Goal: Navigation & Orientation: Understand site structure

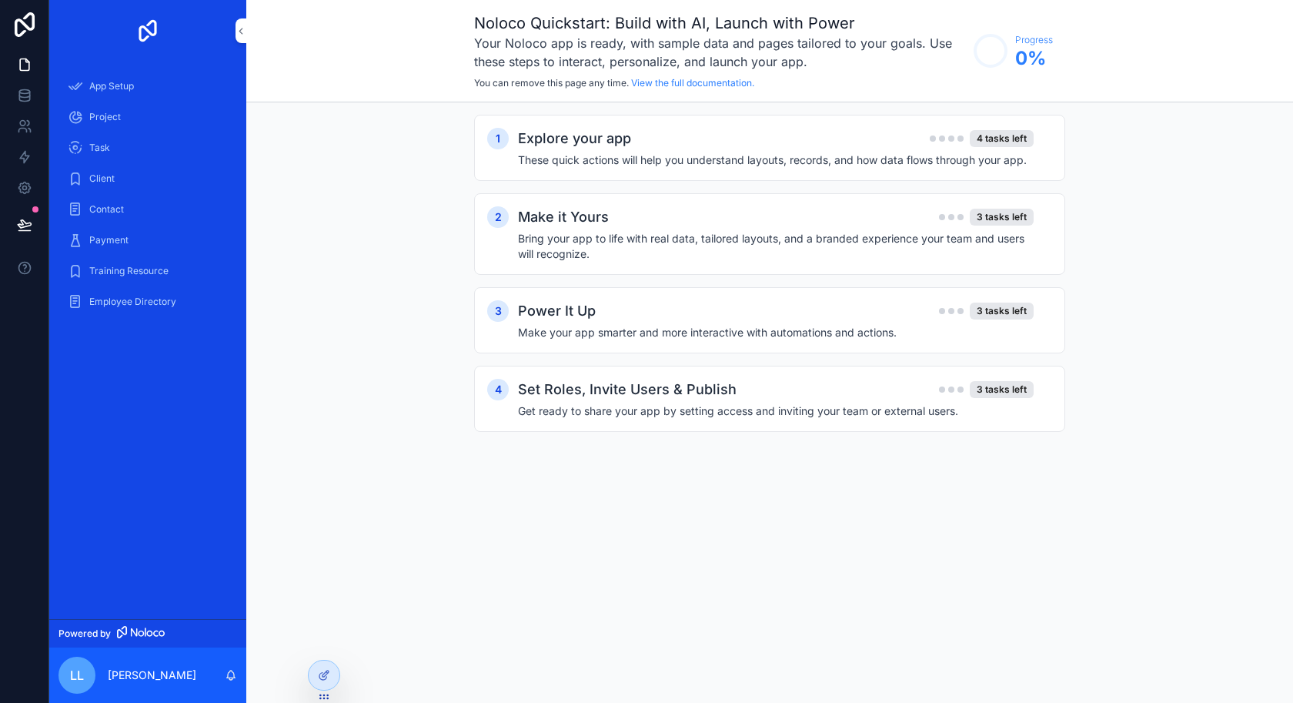
click at [138, 92] on div "App Setup" at bounding box center [148, 86] width 160 height 25
click at [127, 119] on div "Project" at bounding box center [148, 117] width 160 height 25
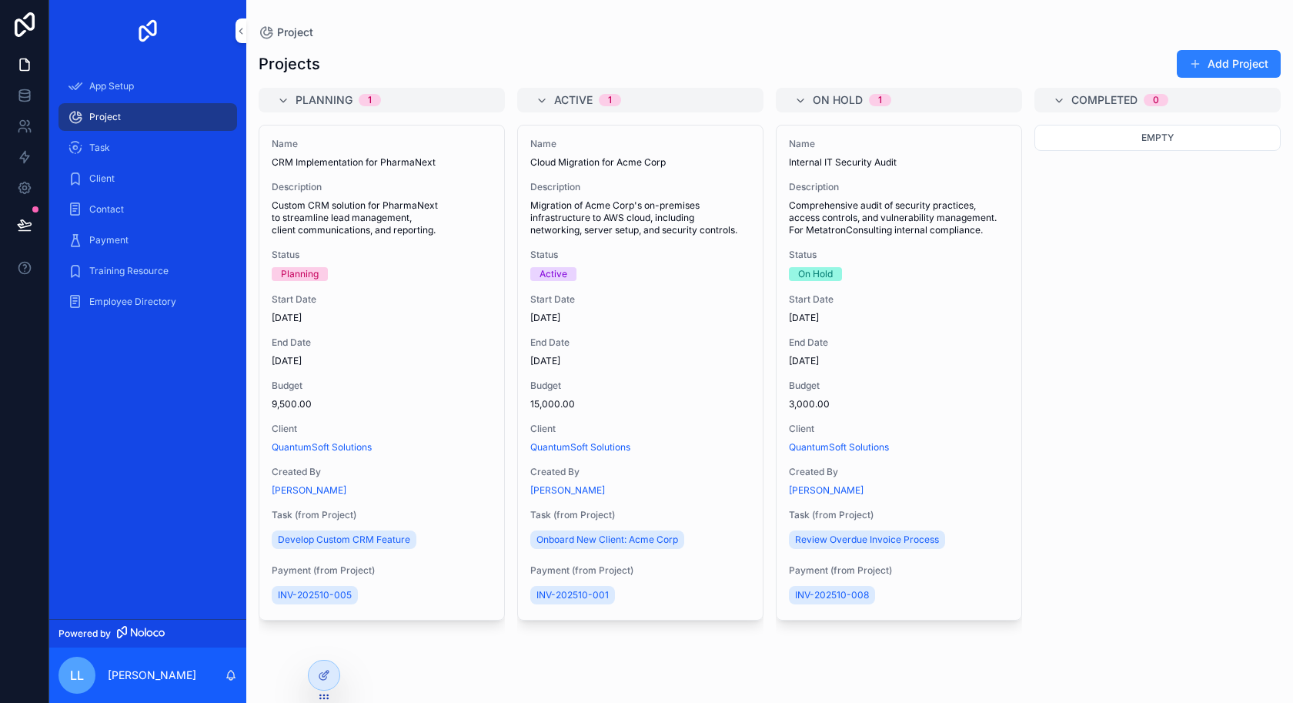
click at [102, 140] on div "Task" at bounding box center [148, 147] width 160 height 25
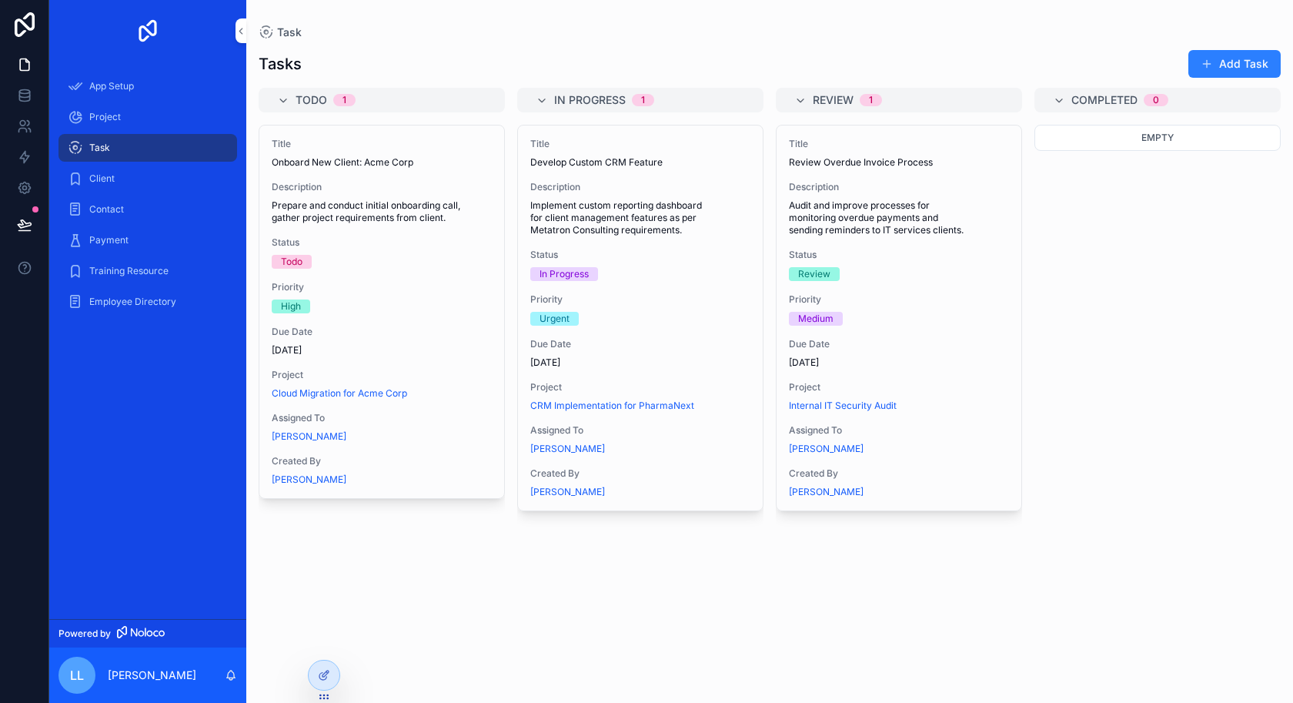
click at [107, 169] on div "Client" at bounding box center [148, 178] width 160 height 25
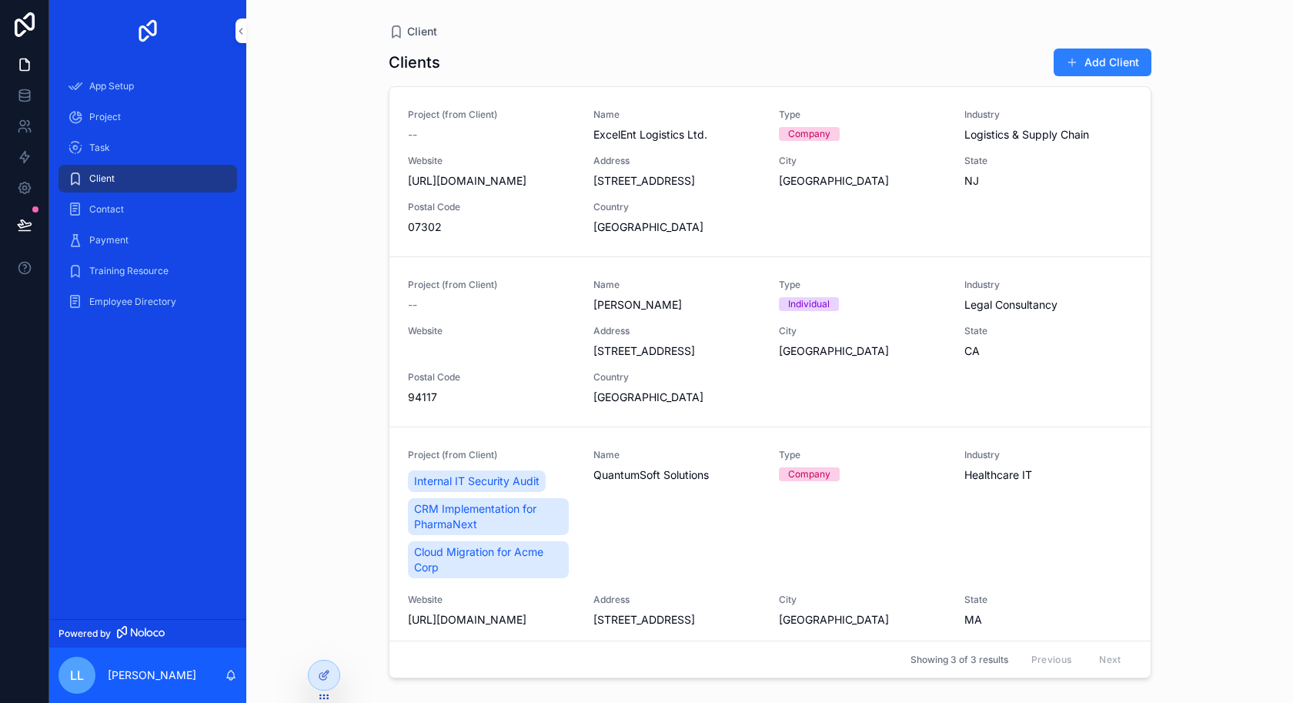
click at [158, 198] on div "Contact" at bounding box center [148, 209] width 160 height 25
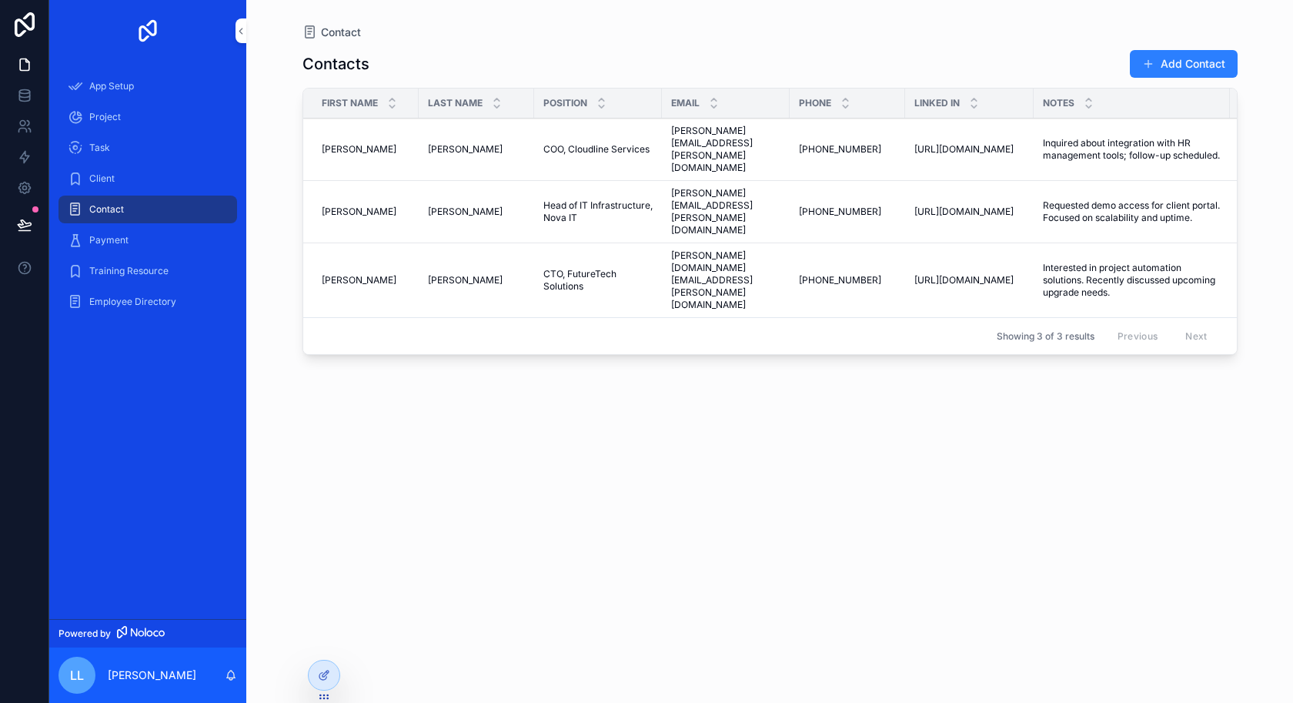
click at [129, 237] on div "Payment" at bounding box center [148, 240] width 160 height 25
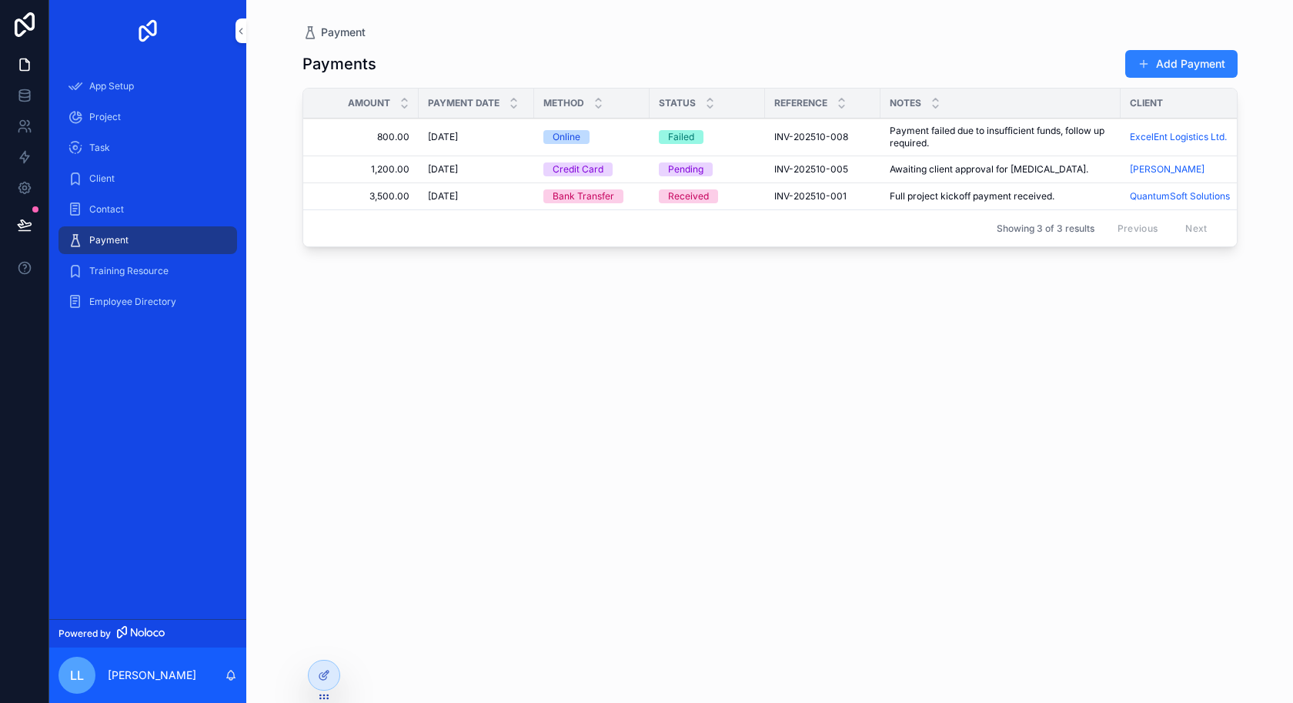
click at [137, 267] on span "Training Resource" at bounding box center [128, 271] width 79 height 12
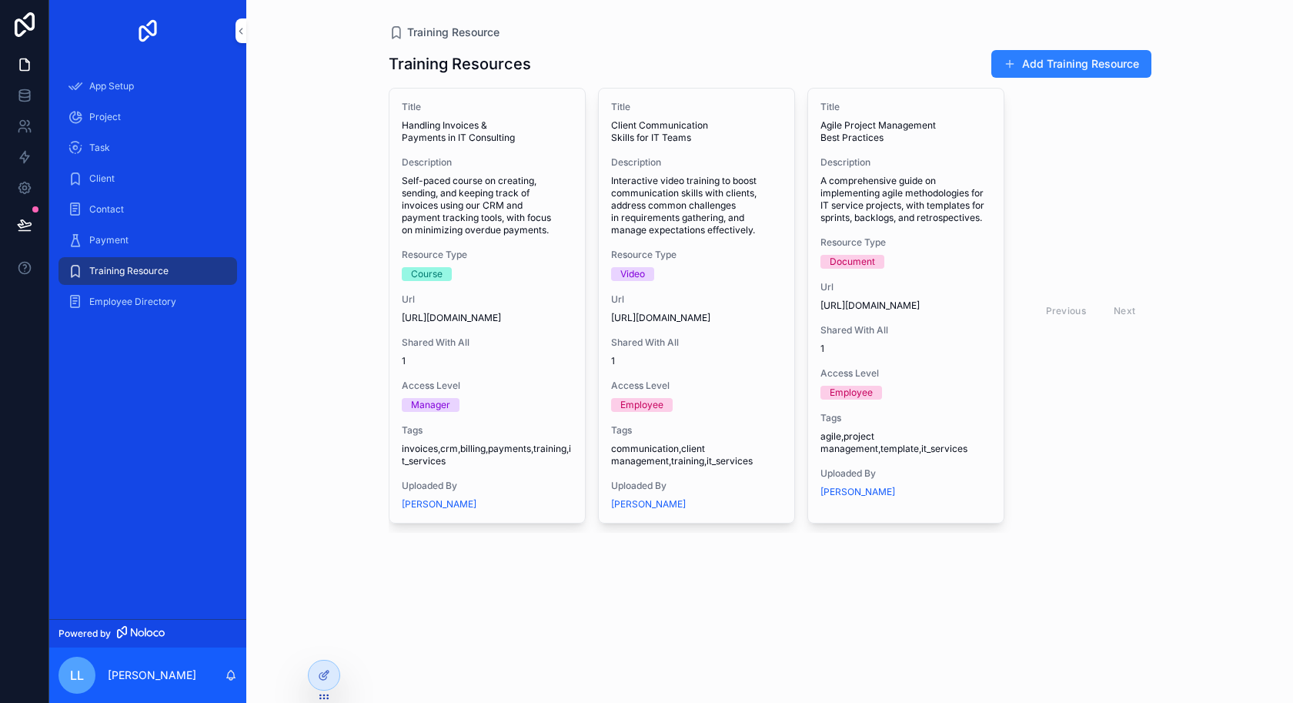
click at [132, 311] on div "Employee Directory" at bounding box center [148, 301] width 160 height 25
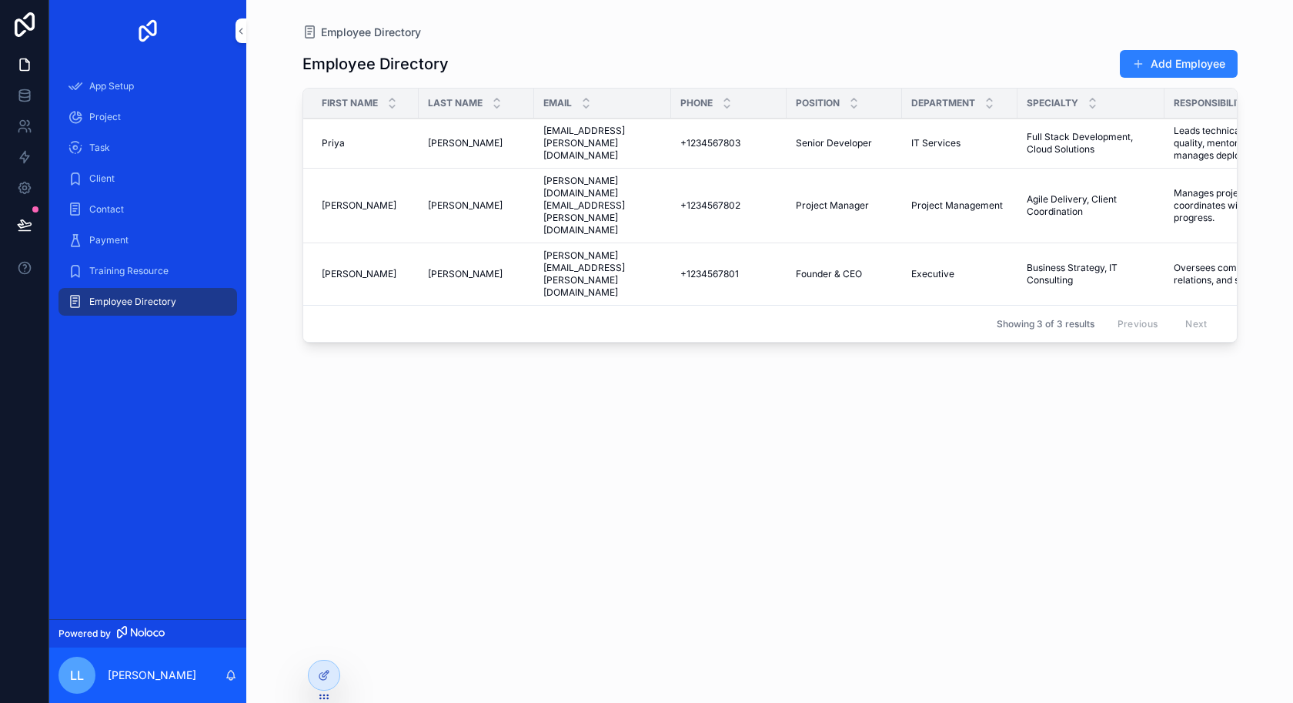
click at [780, 141] on td "+1234567803 +1234567803" at bounding box center [728, 144] width 115 height 50
click at [857, 141] on span "Senior Developer" at bounding box center [834, 143] width 76 height 12
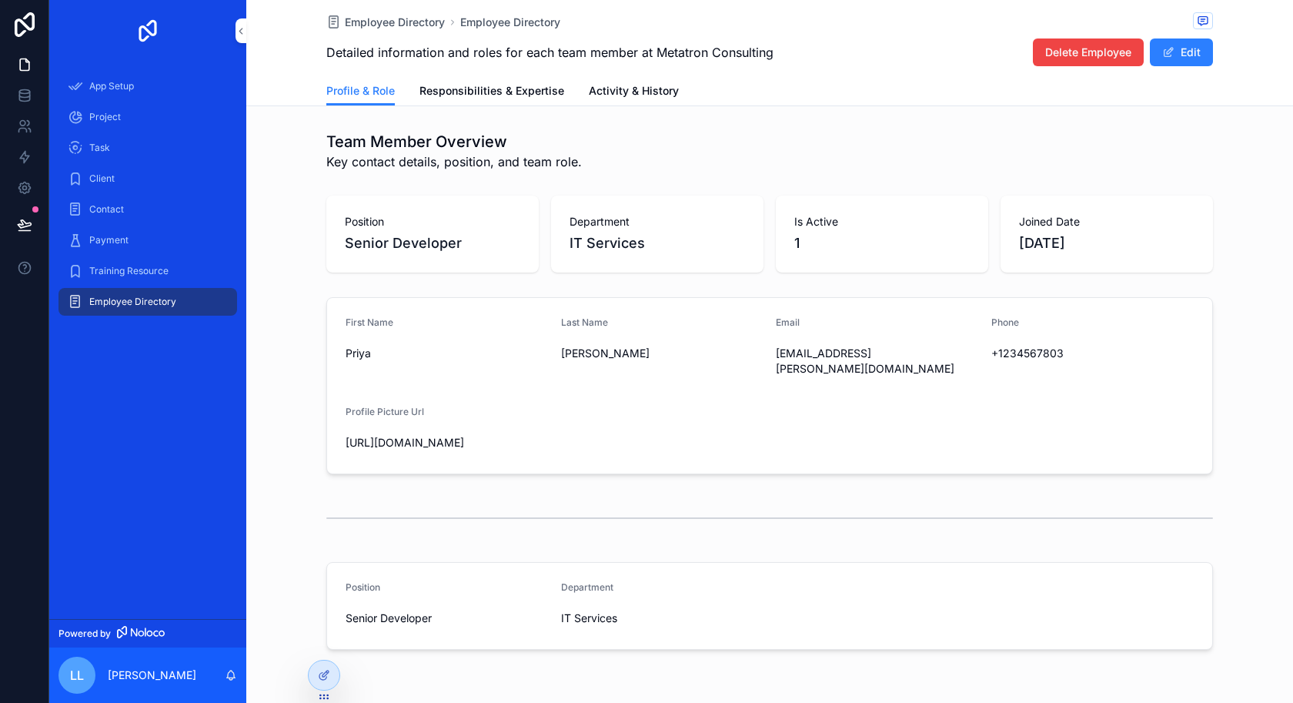
click at [1185, 54] on button "Edit" at bounding box center [1181, 52] width 63 height 28
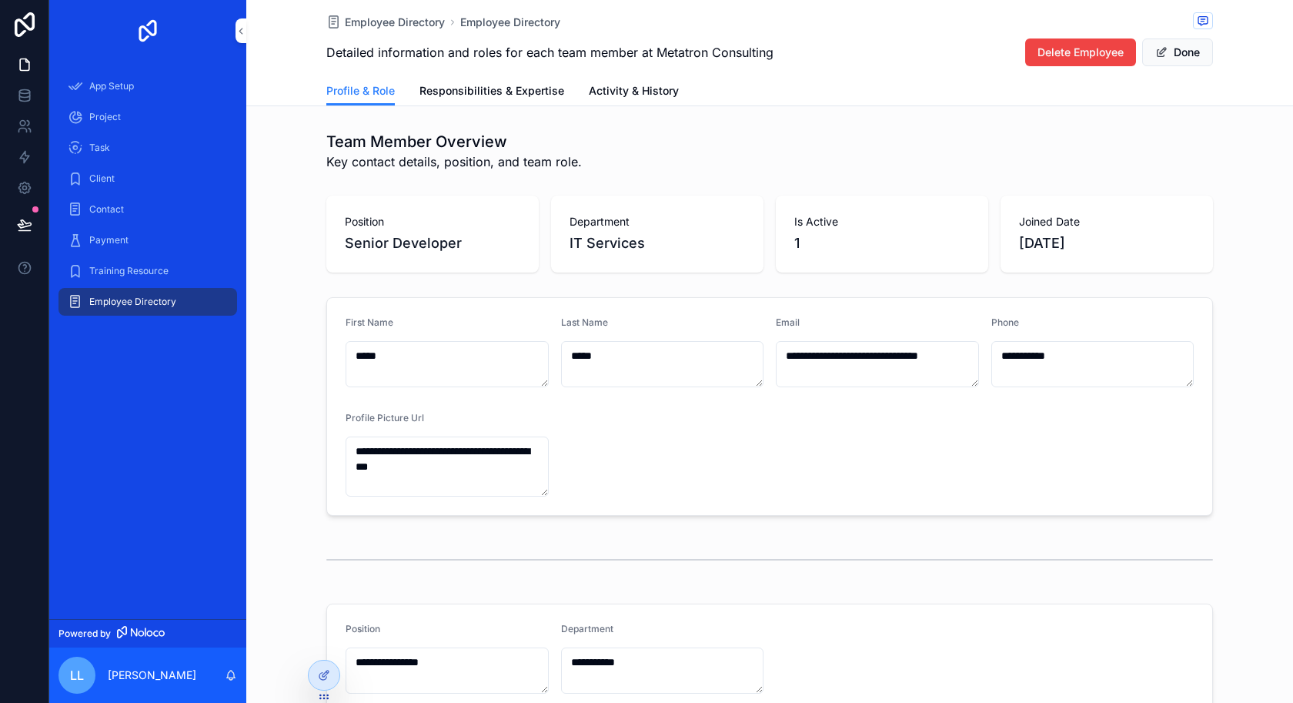
click at [102, 219] on div "Contact" at bounding box center [148, 209] width 160 height 25
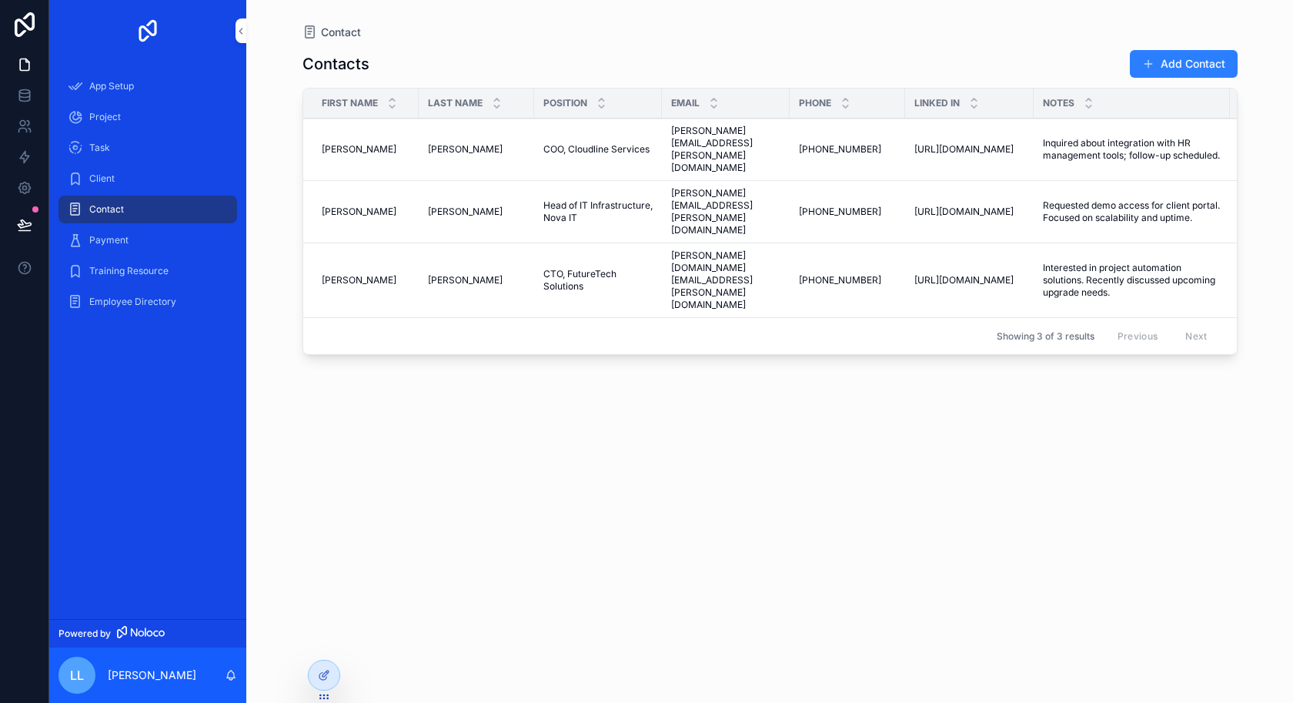
click at [105, 194] on div "Contact" at bounding box center [147, 209] width 197 height 31
click at [109, 180] on span "Client" at bounding box center [101, 178] width 25 height 12
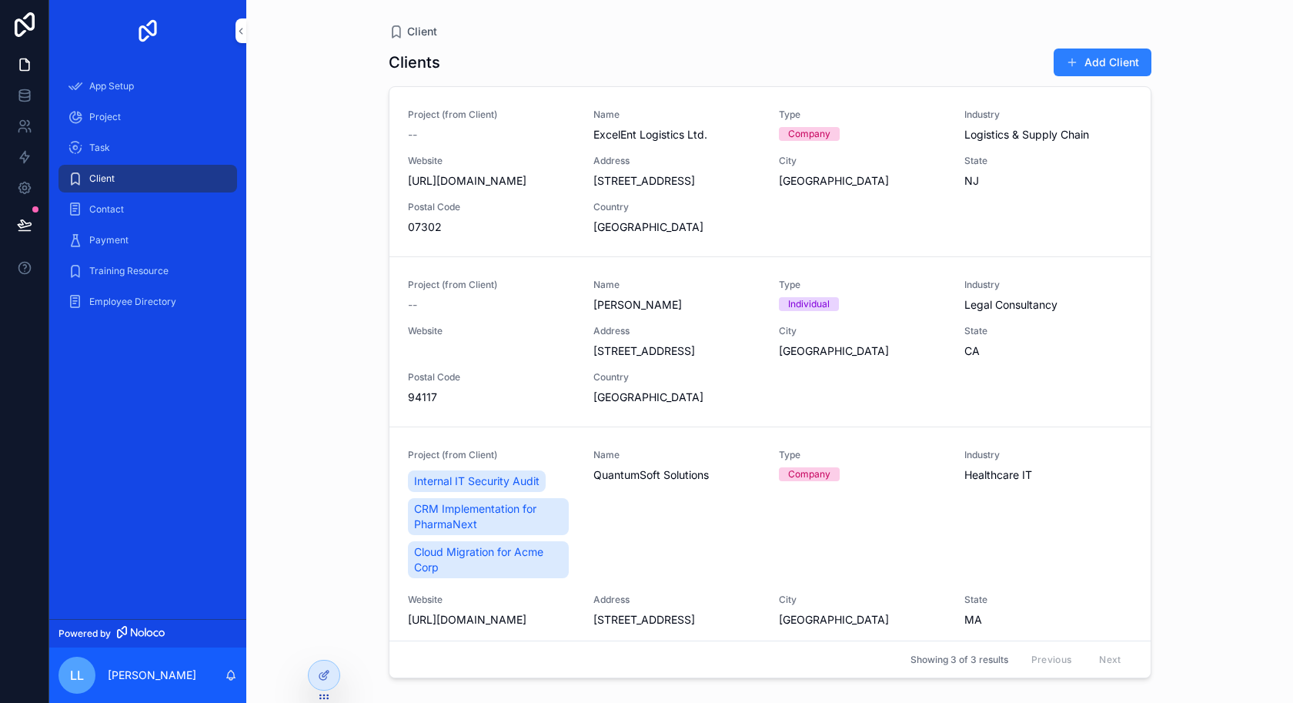
click at [114, 151] on div "Task" at bounding box center [148, 147] width 160 height 25
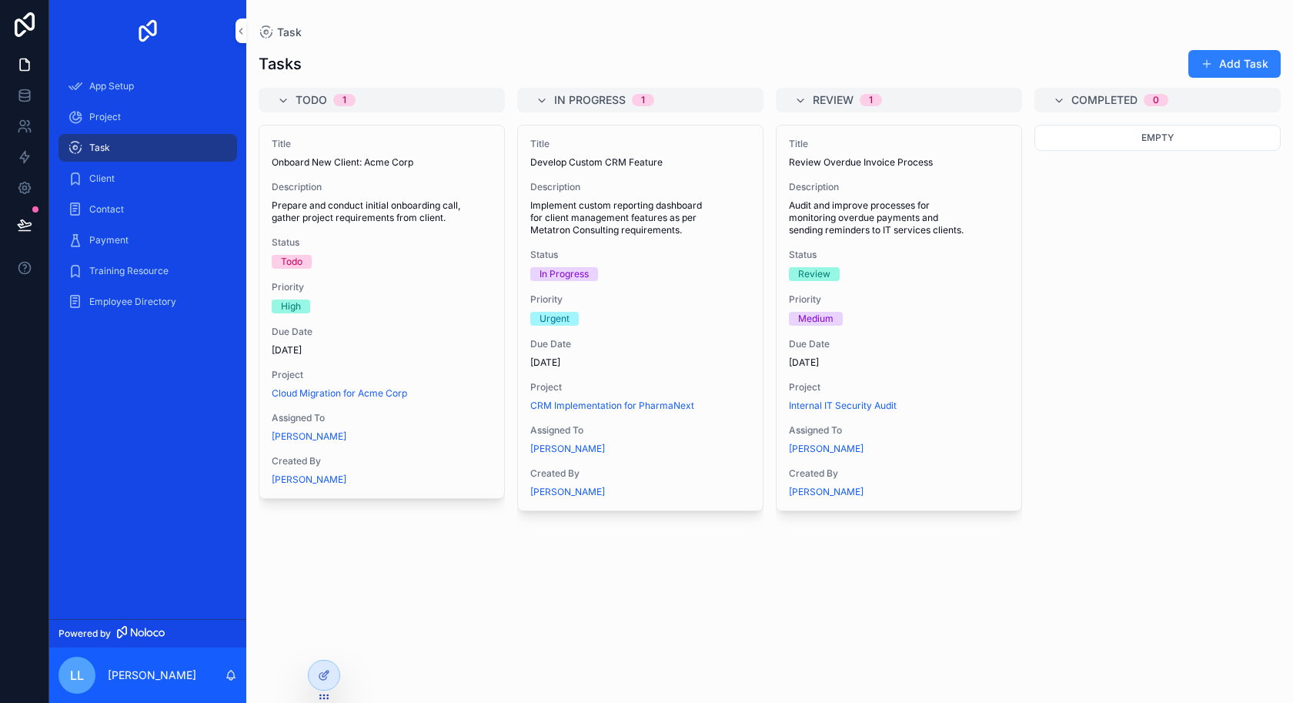
click at [129, 122] on div "Project" at bounding box center [148, 117] width 160 height 25
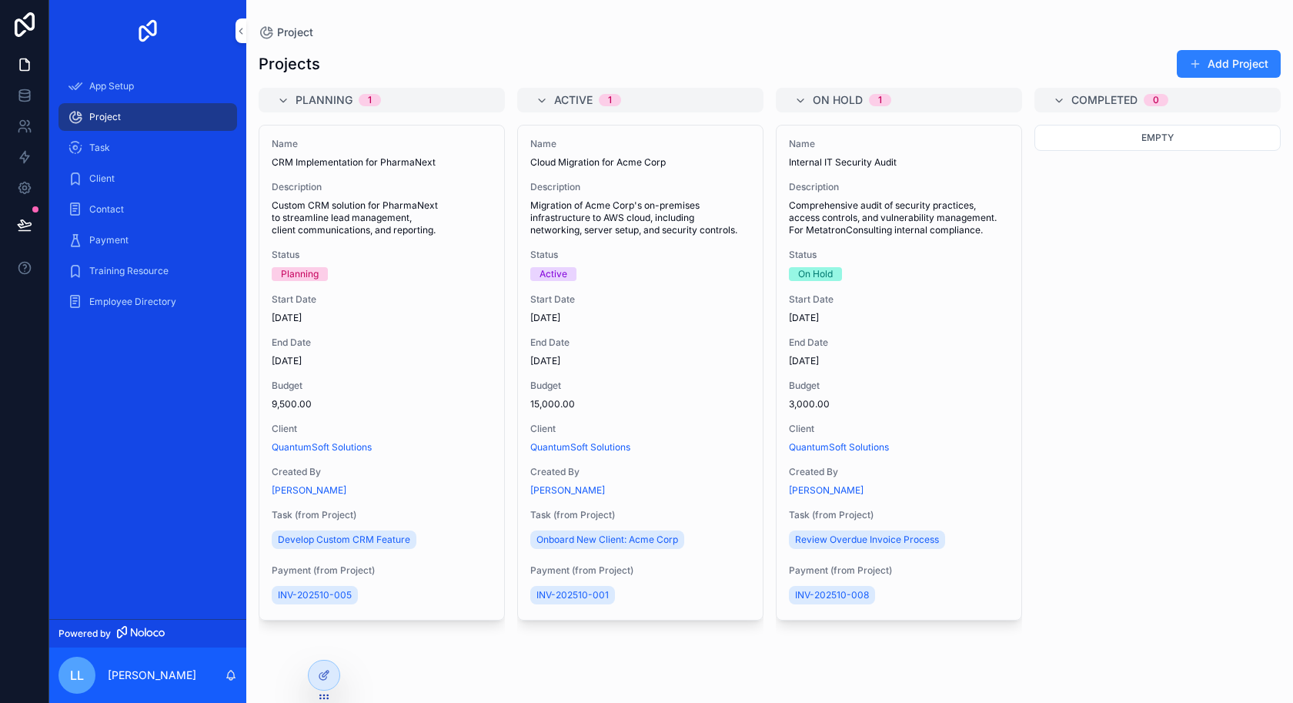
click at [135, 89] on div "App Setup" at bounding box center [148, 86] width 160 height 25
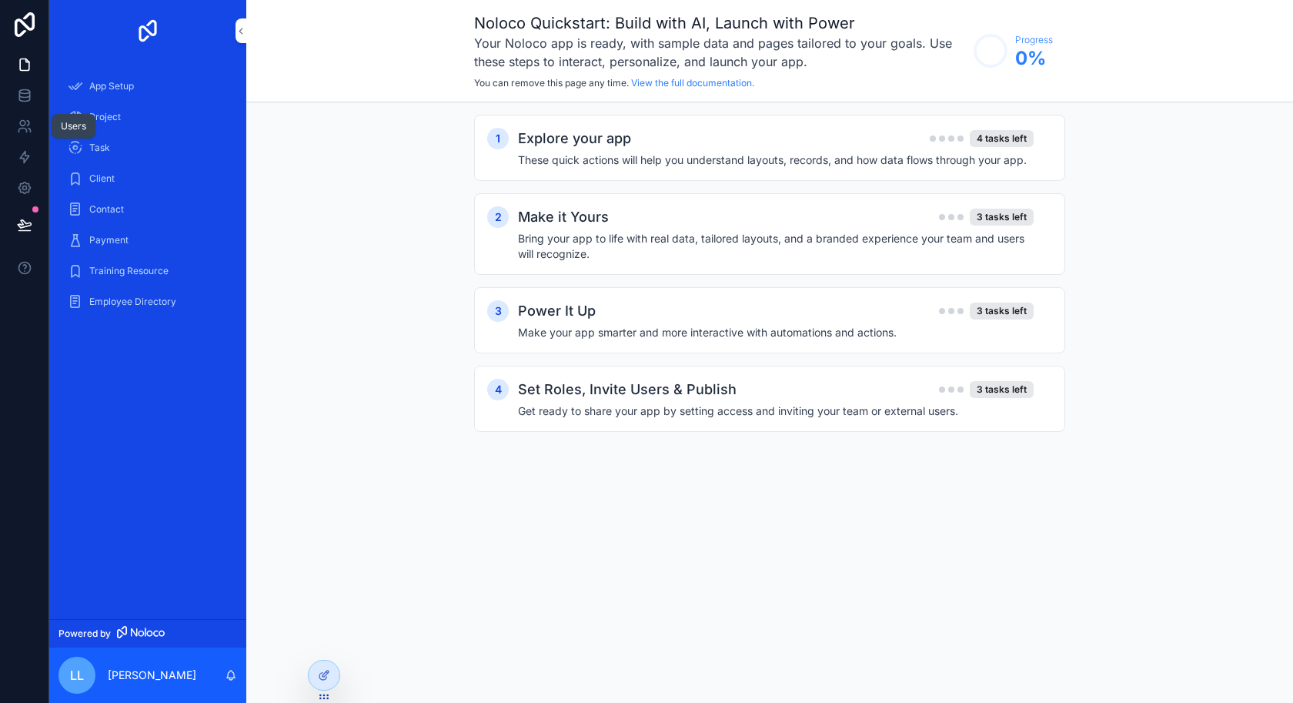
click at [25, 132] on icon at bounding box center [24, 126] width 15 height 15
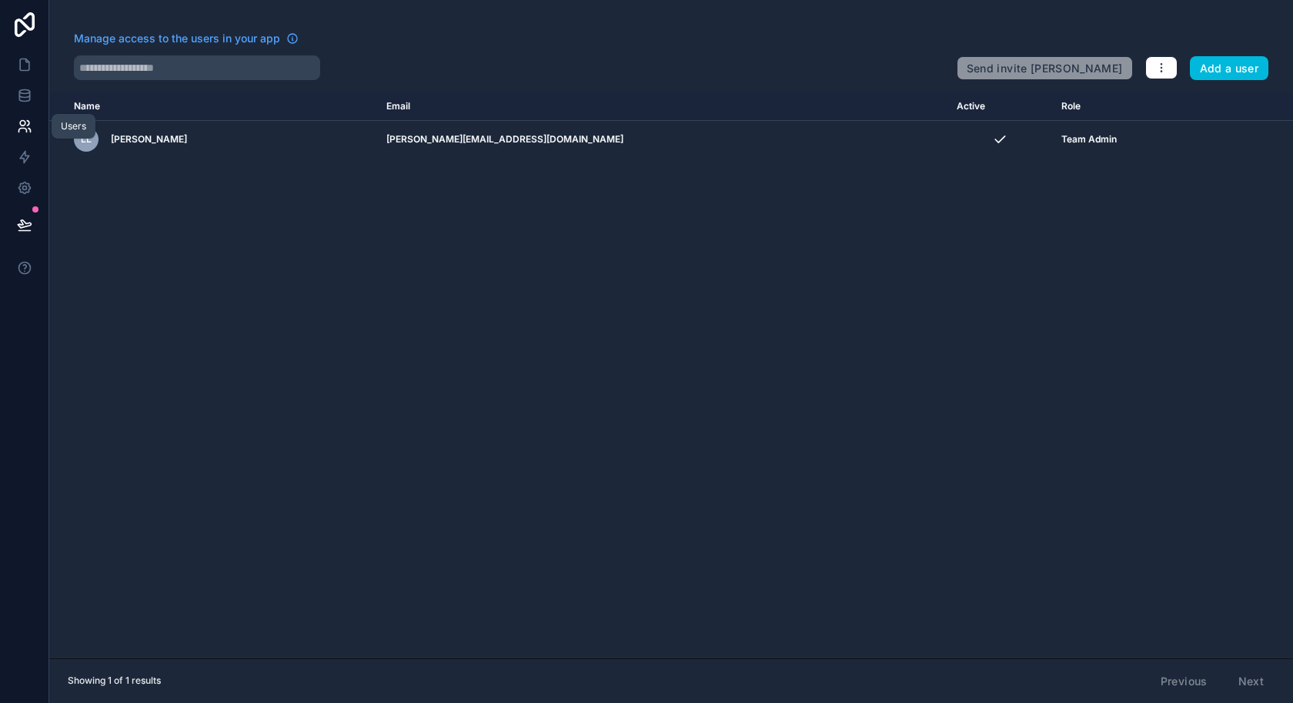
click at [22, 129] on icon at bounding box center [22, 131] width 8 height 4
click at [25, 101] on icon at bounding box center [24, 98] width 10 height 6
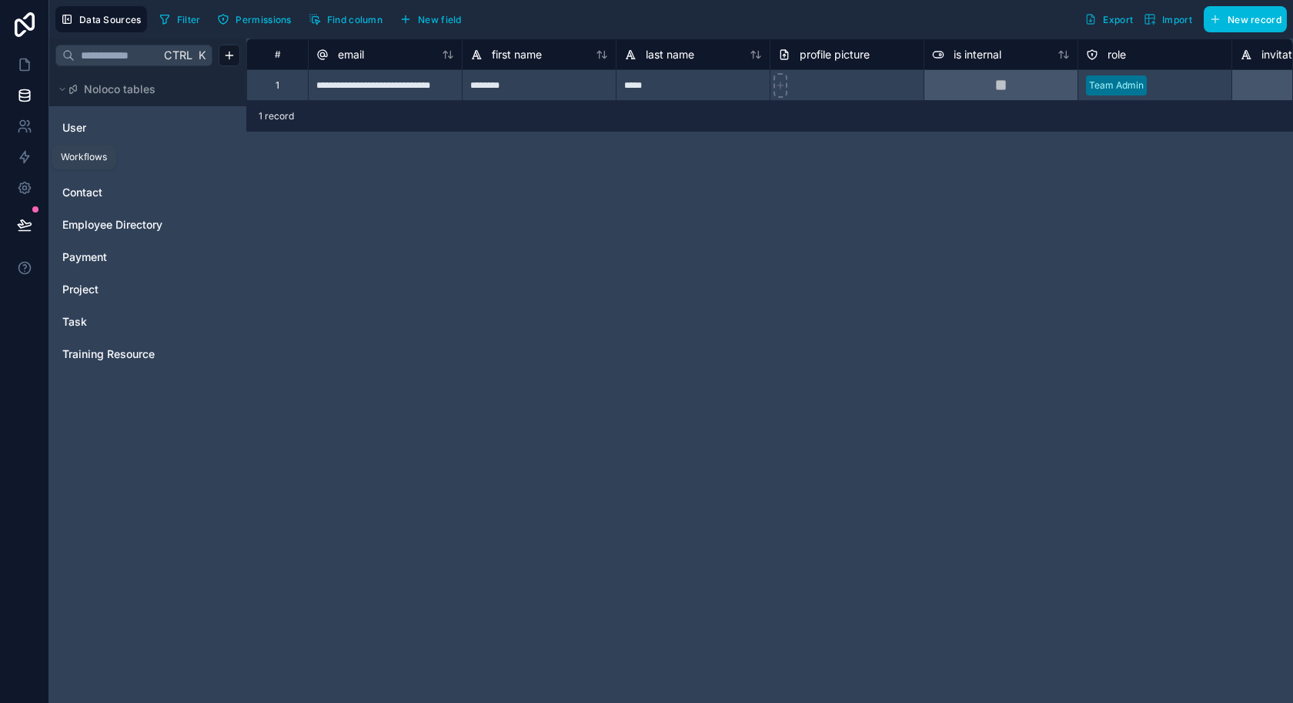
click at [28, 168] on link at bounding box center [24, 157] width 48 height 31
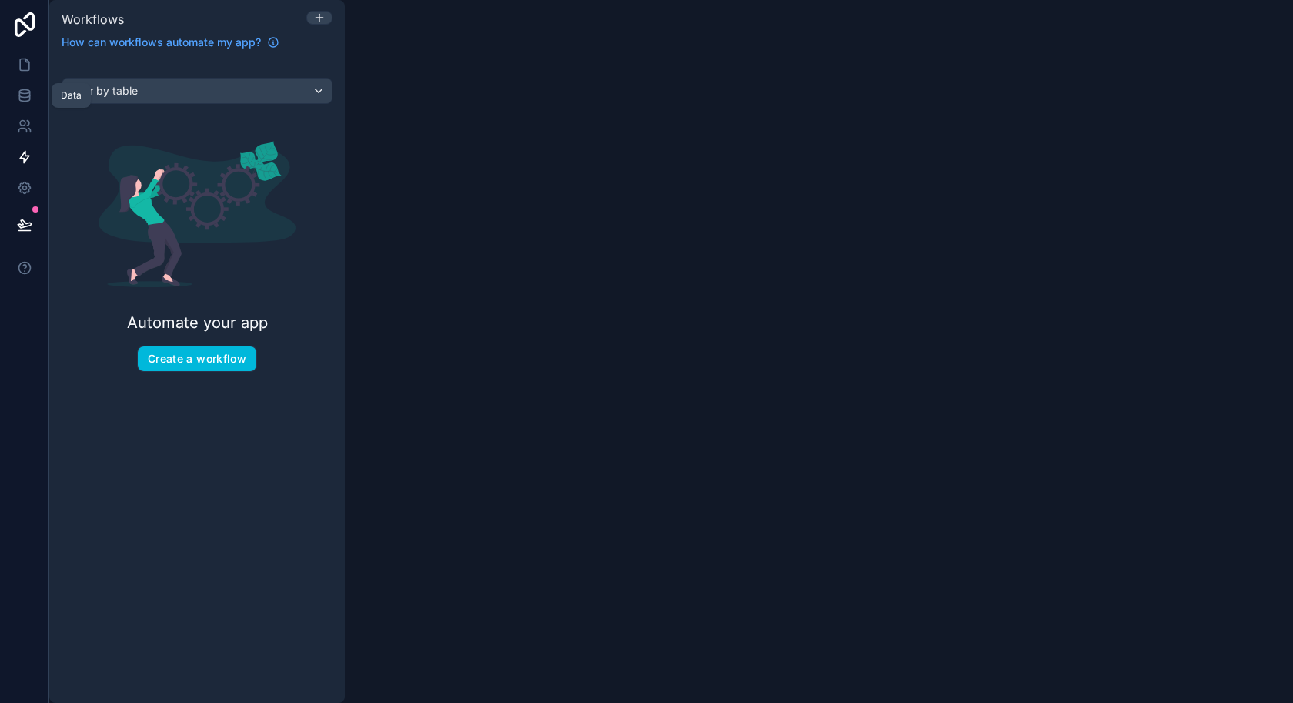
click at [32, 105] on link at bounding box center [24, 95] width 48 height 31
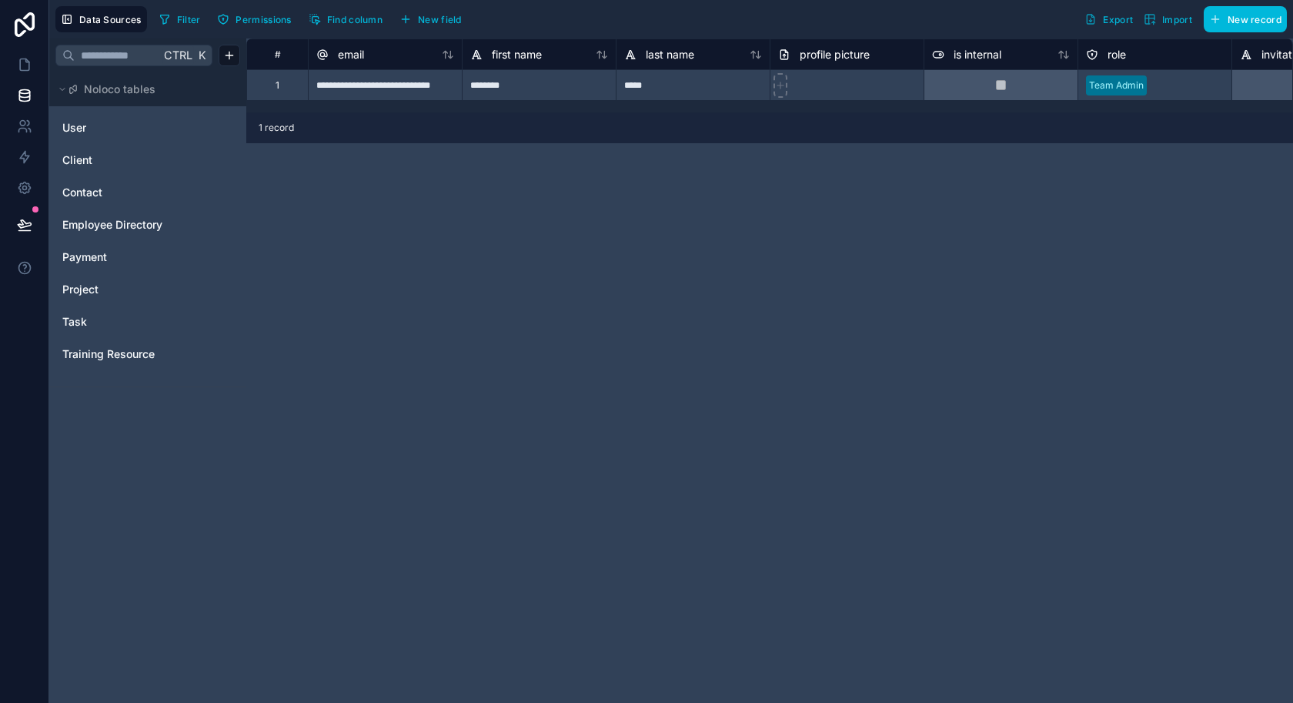
click at [97, 225] on span "Employee Directory" at bounding box center [112, 224] width 100 height 15
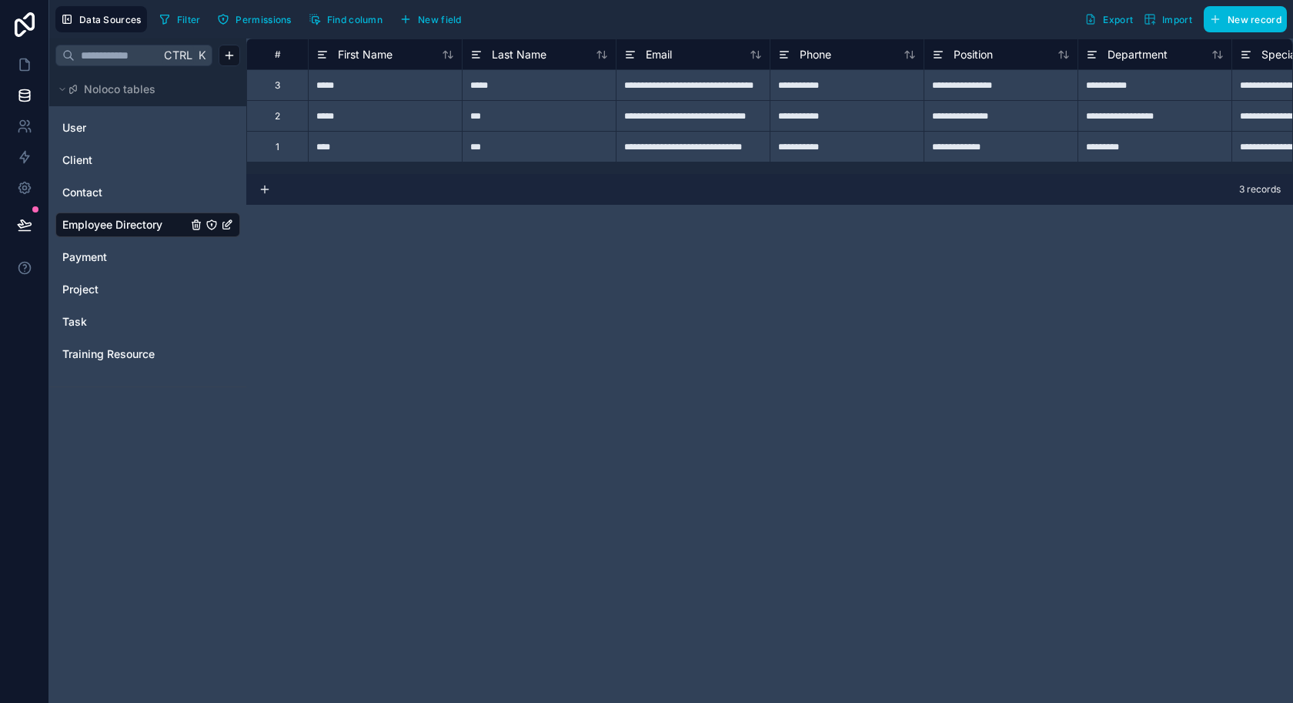
click at [90, 269] on div "User Client Contact Employee Directory Payment Project Task Training Resource" at bounding box center [147, 240] width 185 height 262
click at [95, 259] on span "Payment" at bounding box center [84, 256] width 45 height 15
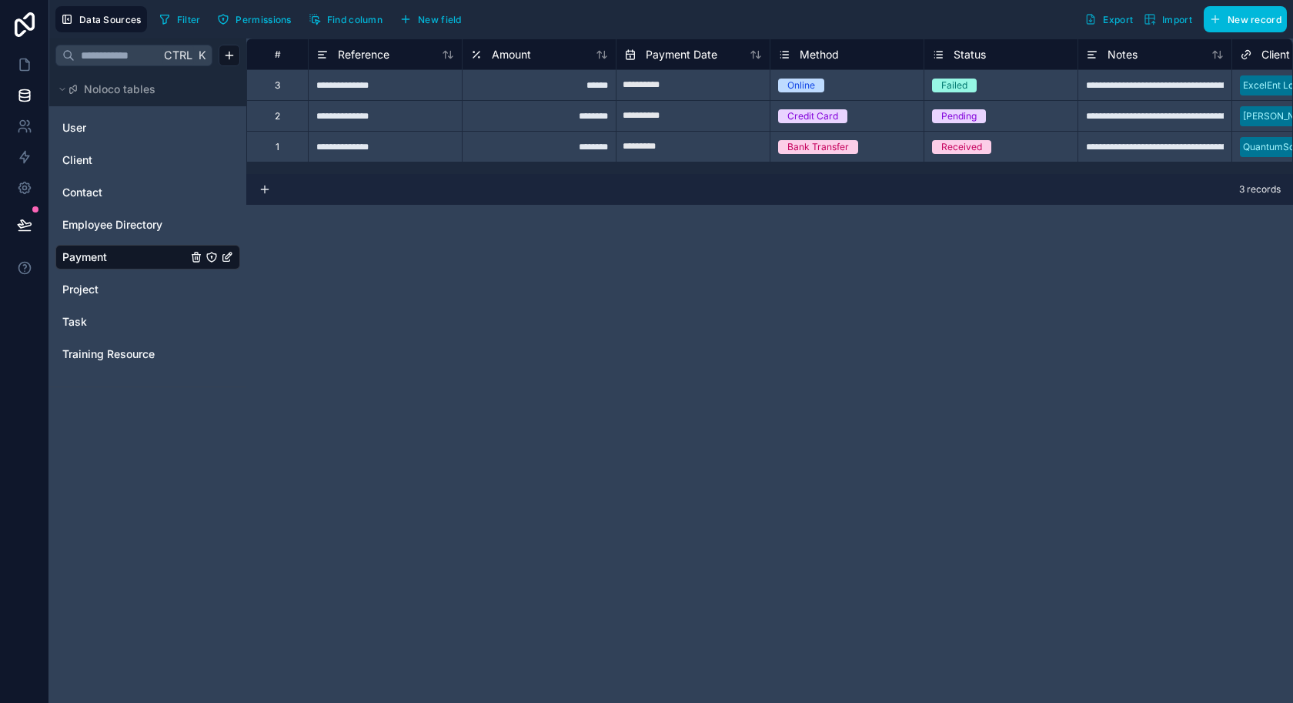
click at [91, 159] on span "Client" at bounding box center [77, 159] width 30 height 15
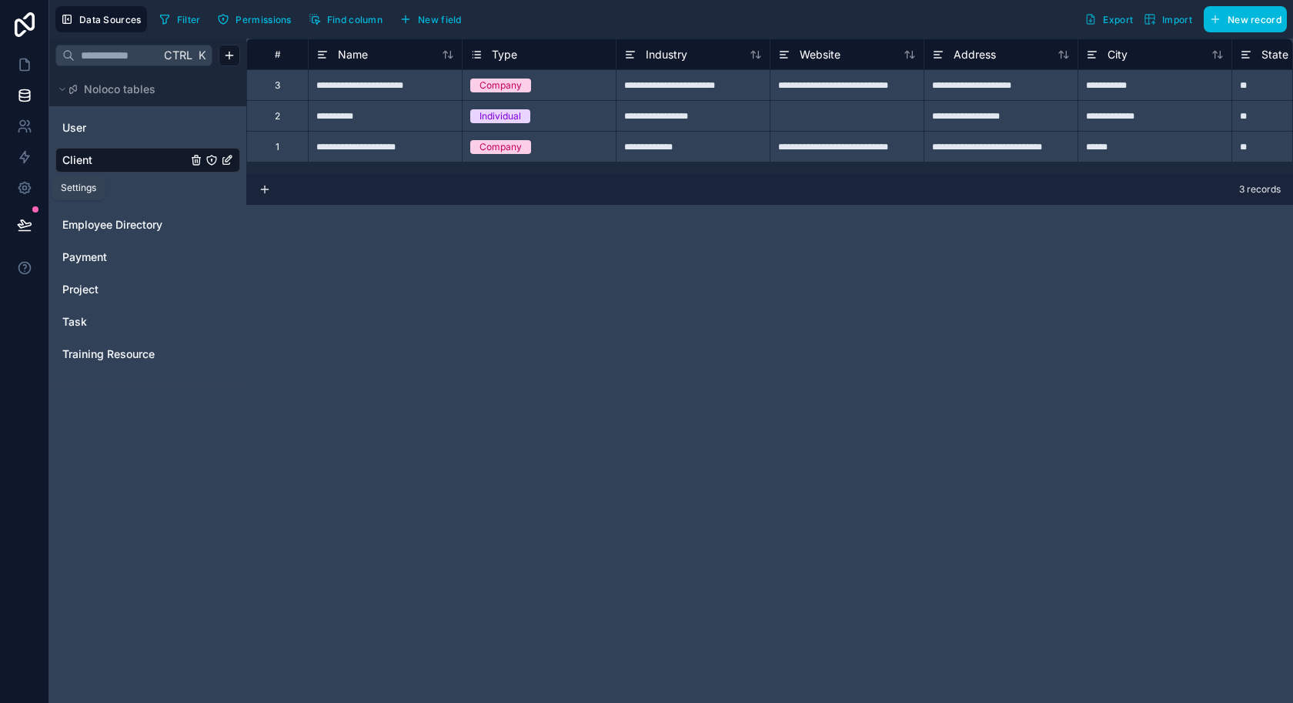
click at [29, 192] on icon at bounding box center [24, 187] width 15 height 15
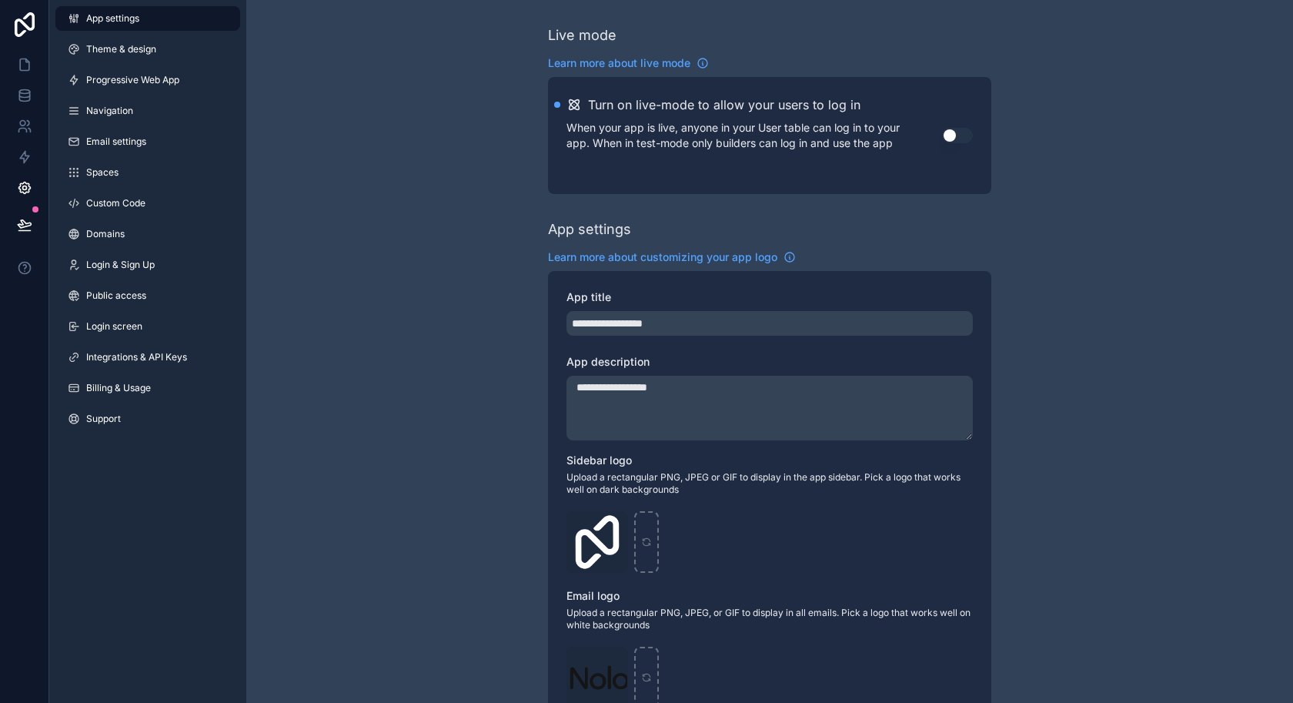
click at [124, 261] on span "Login & Sign Up" at bounding box center [120, 265] width 69 height 12
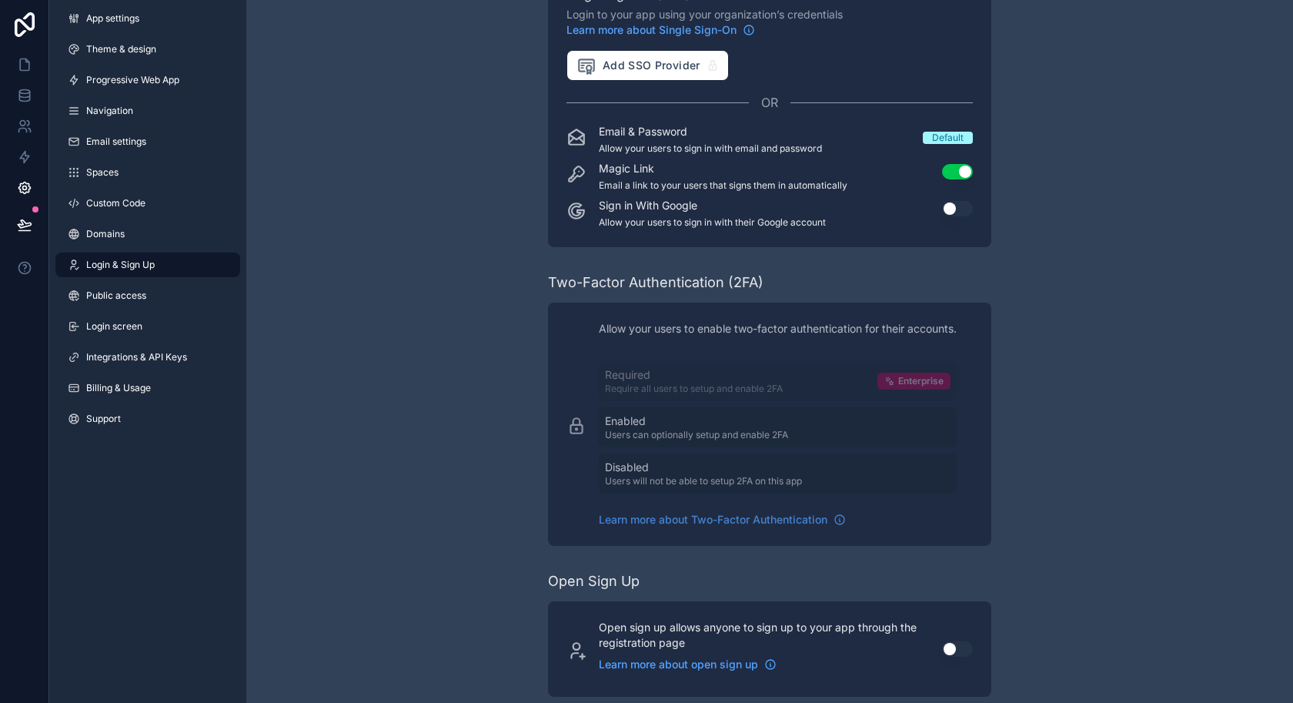
scroll to position [107, 0]
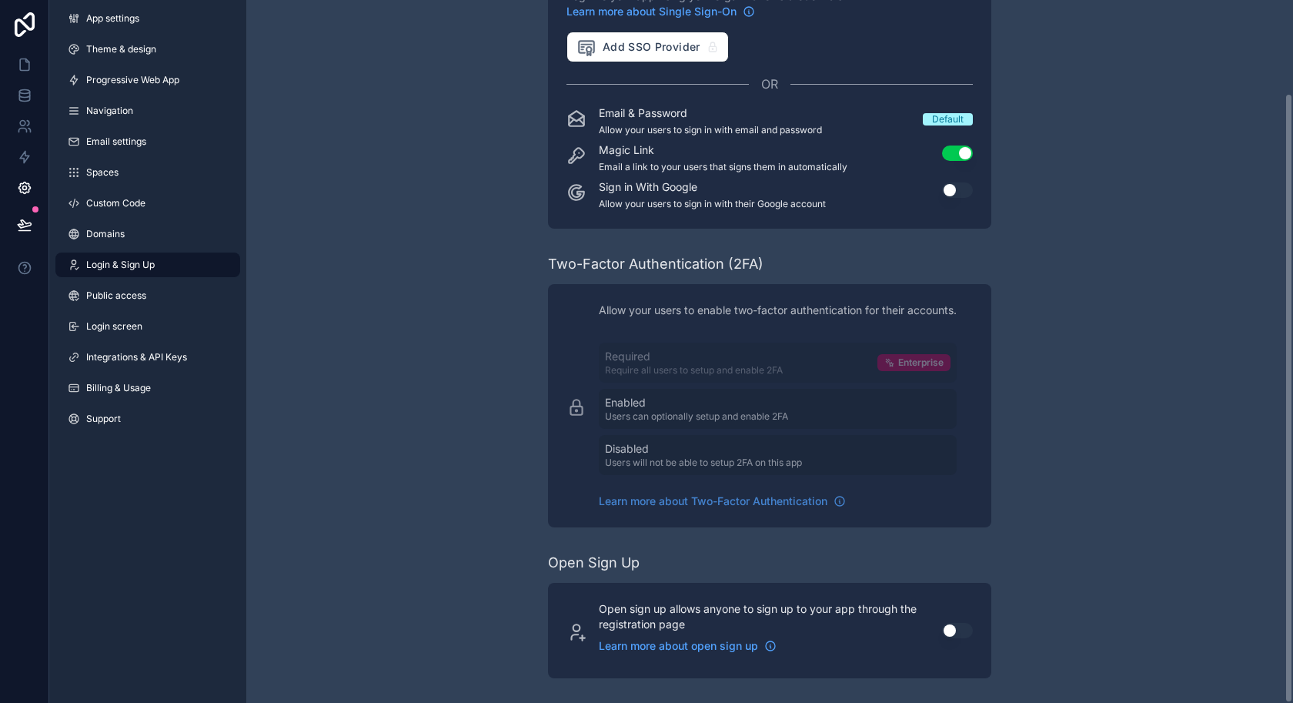
click at [118, 173] on span "Spaces" at bounding box center [102, 172] width 32 height 12
